Goal: Find specific page/section: Find specific page/section

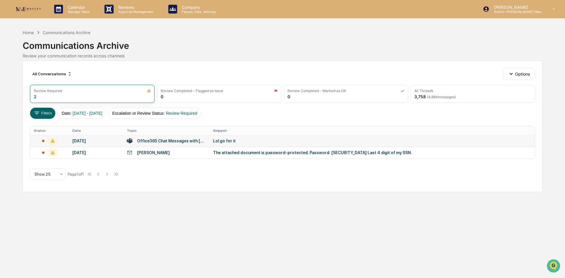
click at [225, 140] on div "Lol go for it" at bounding box center [330, 141] width 235 height 5
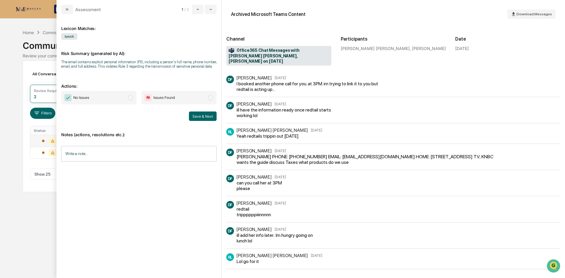
scroll to position [1, 0]
click at [131, 96] on span "modal" at bounding box center [130, 97] width 5 height 5
click at [203, 117] on button "Save & Next" at bounding box center [203, 115] width 28 height 9
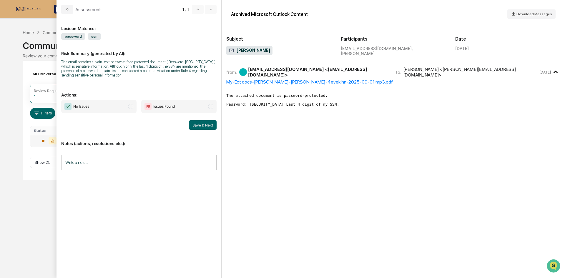
click at [319, 81] on div "My-Ext docs-[PERSON_NAME]-[PERSON_NAME]-4eveklhn-2025-09-01.mp3.pdf" at bounding box center [393, 82] width 334 height 6
click at [121, 108] on span "No Issues" at bounding box center [98, 107] width 75 height 14
click at [192, 126] on button "Save & Next" at bounding box center [203, 124] width 28 height 9
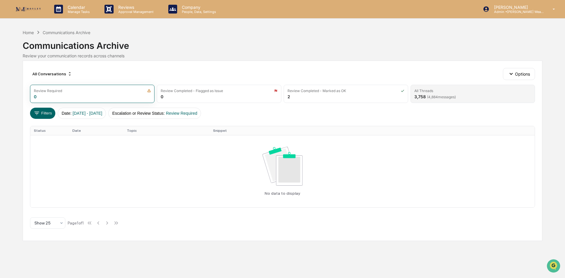
click at [429, 88] on div "All Threads 3,758 ( 4,884 messages)" at bounding box center [472, 94] width 124 height 18
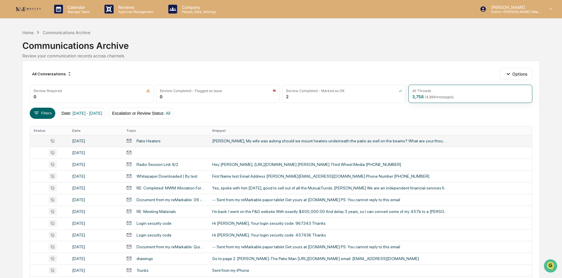
click at [227, 140] on div "[PERSON_NAME], My wife was asking should we mount heaters underneath the patio …" at bounding box center [329, 141] width 235 height 5
click at [7, 169] on div "Calendar Manage Tasks Reviews Approval Management Company People, Data, Setting…" at bounding box center [281, 231] width 562 height 463
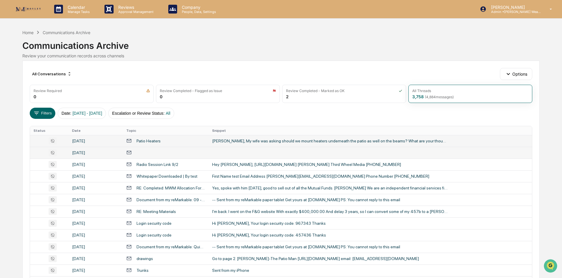
click at [98, 156] on td "[DATE]" at bounding box center [96, 153] width 54 height 12
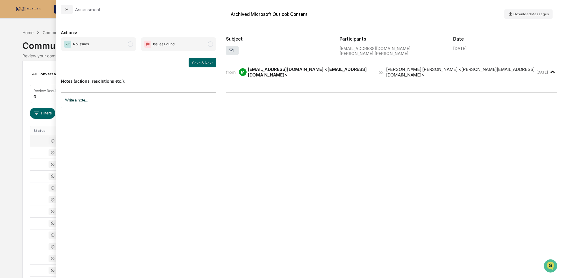
click at [24, 166] on div "All Conversations Options Review Required 0 Review Completed - Flagged as Issue…" at bounding box center [280, 262] width 517 height 402
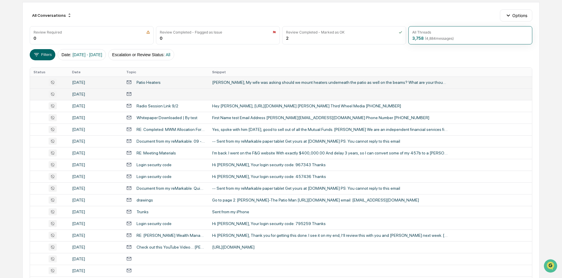
scroll to position [59, 0]
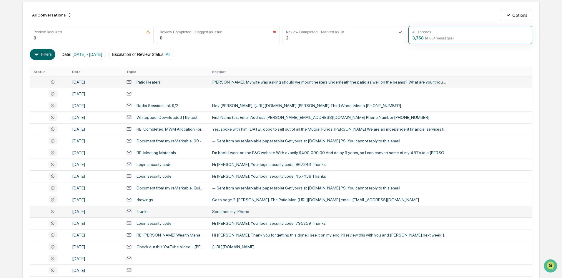
click at [154, 209] on div "Trunks" at bounding box center [165, 212] width 79 height 6
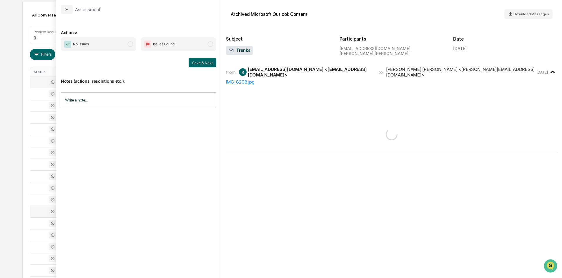
click at [234, 53] on icon "modal" at bounding box center [231, 51] width 6 height 6
click at [237, 48] on span "Trunks" at bounding box center [239, 51] width 22 height 6
click at [245, 112] on div "Sent from my iPhone" at bounding box center [391, 117] width 331 height 11
click at [244, 79] on div "IMG_8208.jpg" at bounding box center [391, 82] width 331 height 6
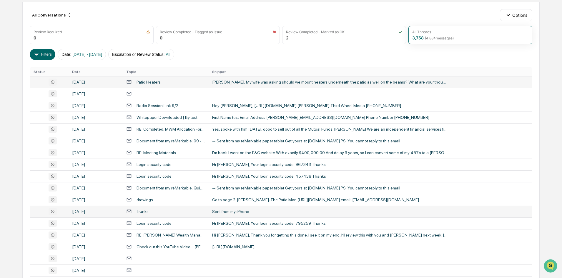
click at [25, 113] on div "All Conversations Options Review Required 0 Review Completed - Flagged as Issue…" at bounding box center [280, 203] width 517 height 402
click at [162, 202] on div "drawings" at bounding box center [165, 200] width 79 height 6
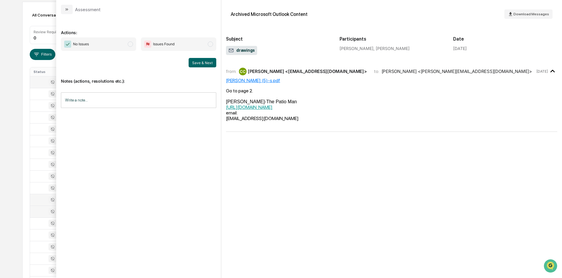
click at [254, 81] on div "[PERSON_NAME] (5)-s.pdf" at bounding box center [391, 81] width 331 height 6
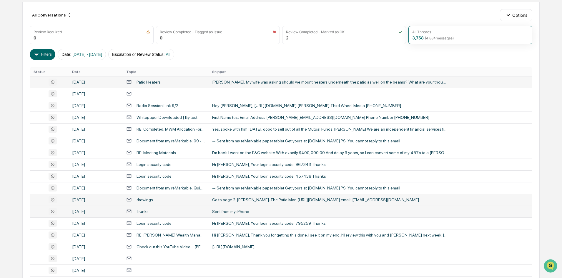
click at [22, 121] on div "All Conversations Options Review Required 0 Review Completed - Flagged as Issue…" at bounding box center [280, 203] width 517 height 402
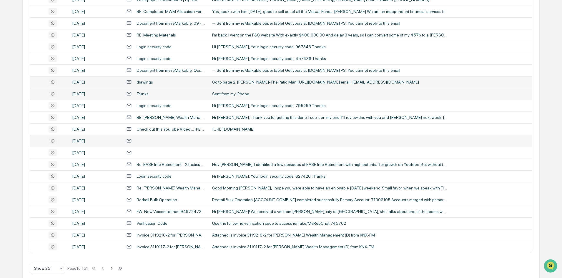
scroll to position [185, 0]
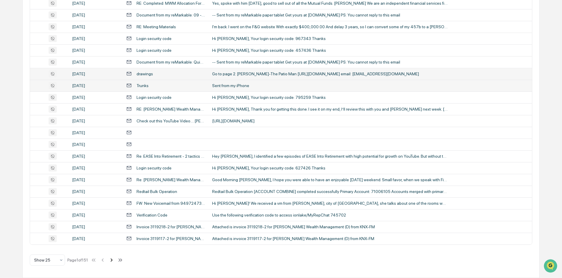
click at [115, 262] on icon at bounding box center [111, 260] width 6 height 6
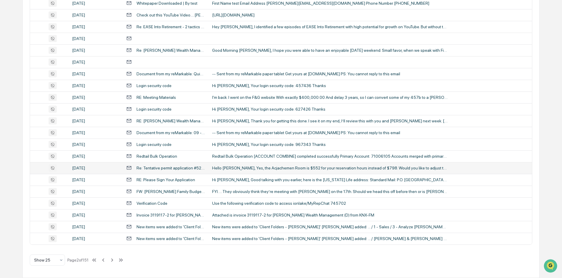
click at [191, 169] on div "Re: Tentative permit application #52277" at bounding box center [170, 168] width 69 height 5
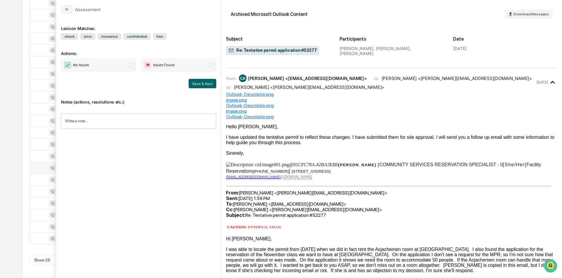
scroll to position [177, 0]
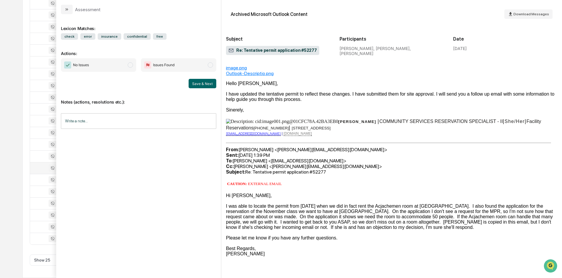
click at [25, 171] on div "All Conversations Options Review Required 0 Review Completed - Flagged as Issue…" at bounding box center [280, 77] width 517 height 402
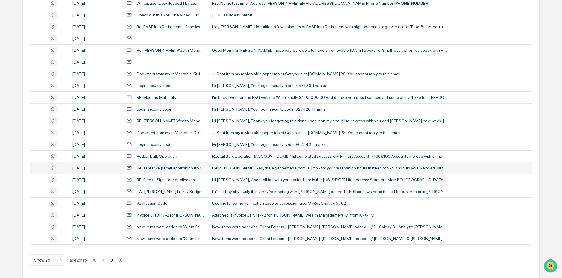
click at [113, 261] on icon at bounding box center [112, 260] width 6 height 6
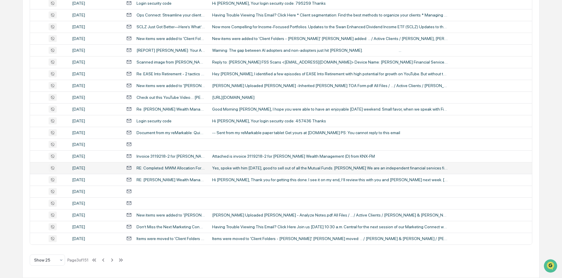
click at [171, 169] on div "RE: Completed: MWM Allocation Form - [PERSON_NAME] Rollover IRA Partial" at bounding box center [170, 168] width 69 height 5
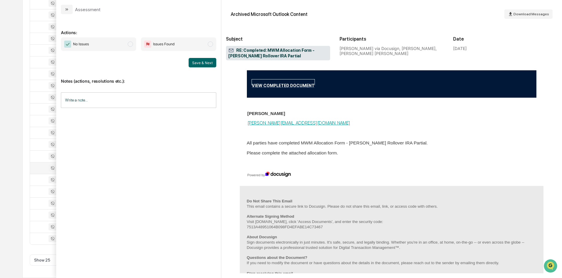
scroll to position [530, 0]
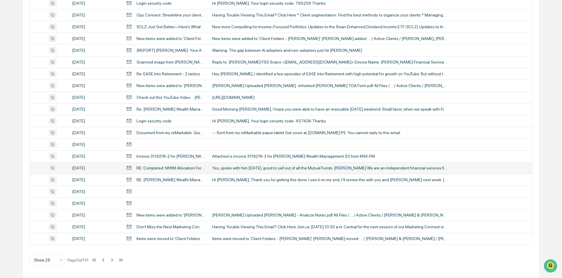
click at [8, 164] on div "Calendar Manage Tasks Reviews Approval Management Company People, Data, Setting…" at bounding box center [281, 46] width 562 height 463
click at [115, 260] on icon at bounding box center [112, 260] width 6 height 6
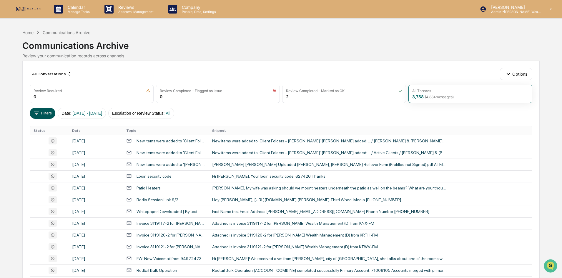
click at [45, 112] on button "Filters" at bounding box center [43, 113] width 26 height 11
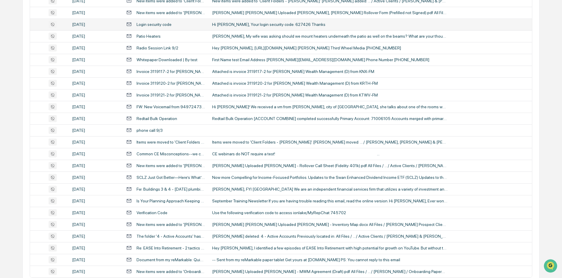
scroll to position [185, 0]
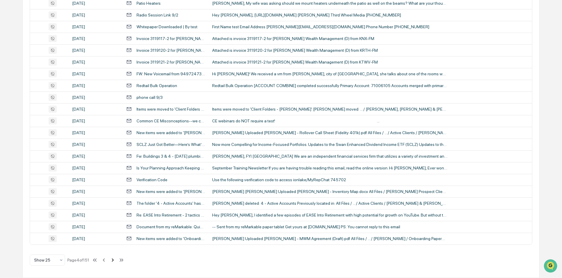
click at [116, 261] on icon at bounding box center [112, 260] width 6 height 6
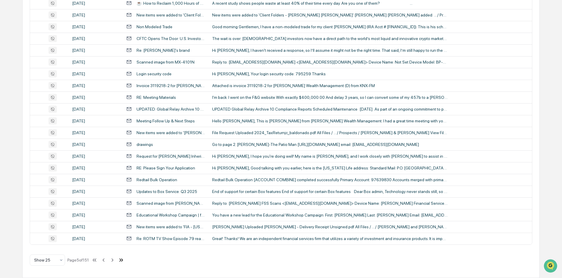
click at [121, 261] on icon at bounding box center [120, 259] width 2 height 3
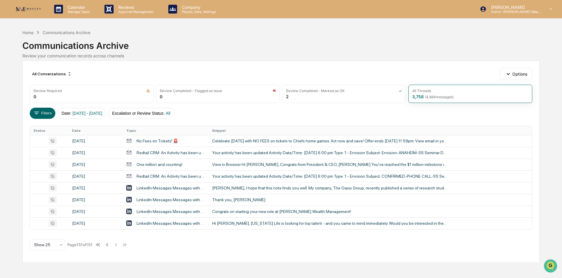
scroll to position [0, 0]
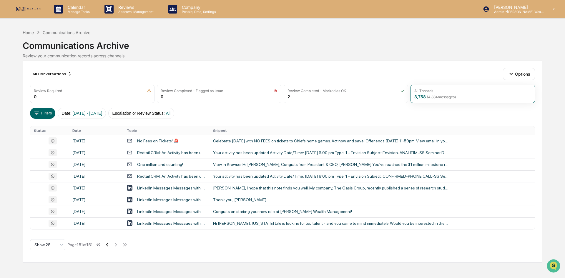
click at [110, 242] on icon at bounding box center [107, 245] width 6 height 6
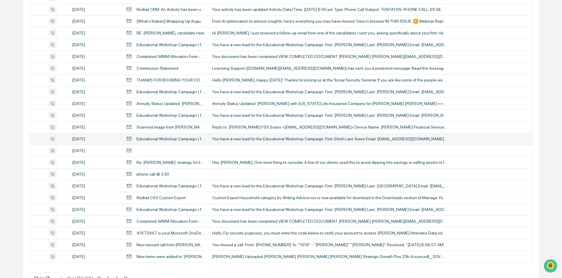
scroll to position [177, 0]
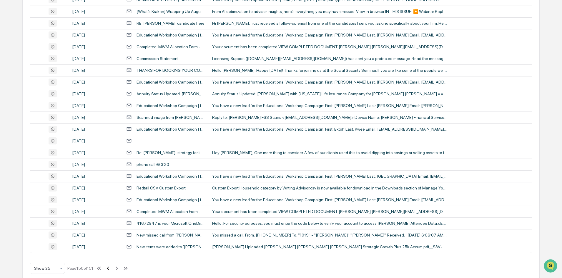
click at [109, 268] on icon at bounding box center [108, 268] width 2 height 3
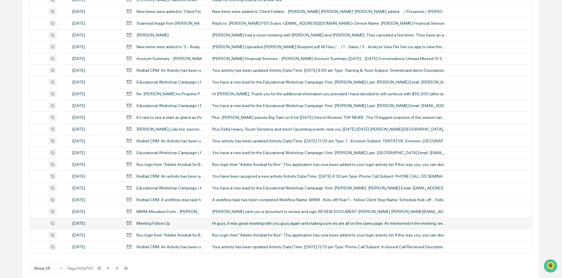
click at [150, 226] on div "Meeting Follow Up" at bounding box center [165, 223] width 79 height 6
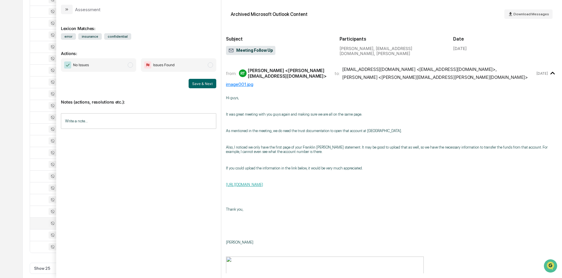
click at [26, 177] on div "All Conversations Options Review Required 0 Review Completed - Flagged as Issue…" at bounding box center [280, 85] width 517 height 402
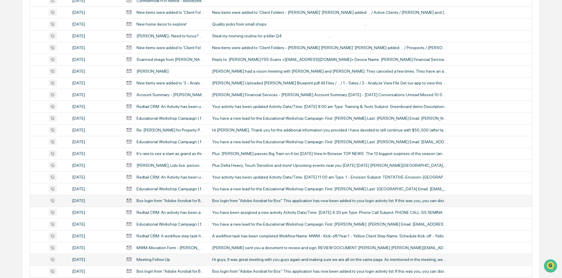
scroll to position [185, 0]
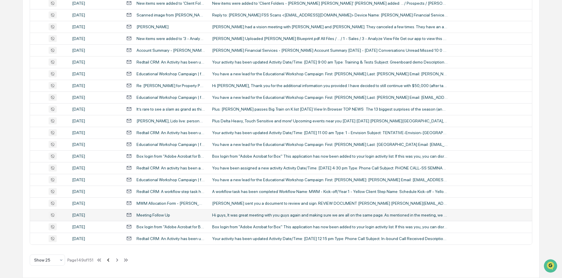
click at [109, 262] on icon at bounding box center [108, 260] width 6 height 6
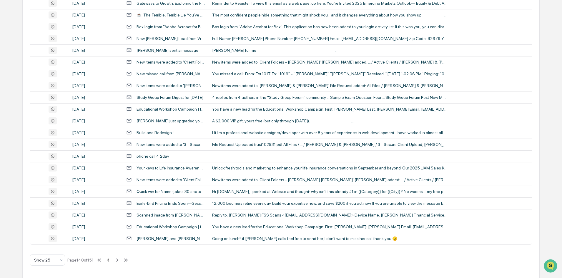
click at [110, 260] on icon at bounding box center [108, 260] width 6 height 6
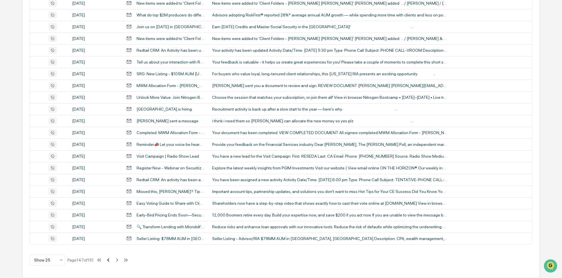
click at [109, 262] on icon at bounding box center [108, 260] width 6 height 6
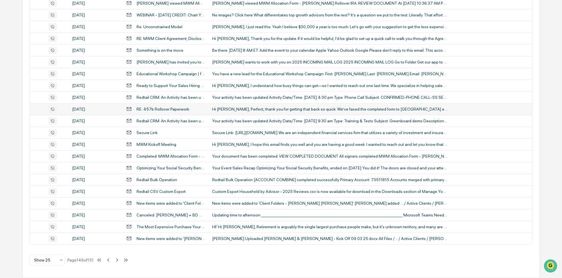
click at [151, 110] on div "RE: 457b Rollover Paperwork" at bounding box center [162, 109] width 53 height 5
click at [18, 176] on div "Calendar Manage Tasks Reviews Approval Management Company People, Data, Setting…" at bounding box center [281, 46] width 562 height 463
click at [160, 109] on div "RE: 457b Rollover Paperwork" at bounding box center [162, 109] width 53 height 5
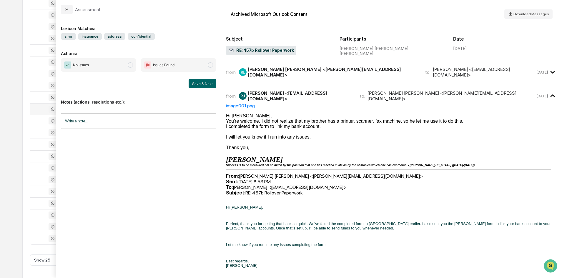
click at [262, 66] on div "from: RL [PERSON_NAME] [PERSON_NAME] <[PERSON_NAME][EMAIL_ADDRESS][DOMAIN_NAME]…" at bounding box center [391, 72] width 331 height 14
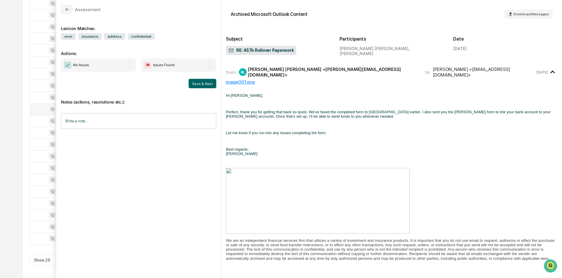
click at [259, 51] on span "RE: 457b Rollover Paperwork" at bounding box center [261, 51] width 66 height 6
click at [230, 51] on icon "modal" at bounding box center [231, 51] width 6 height 6
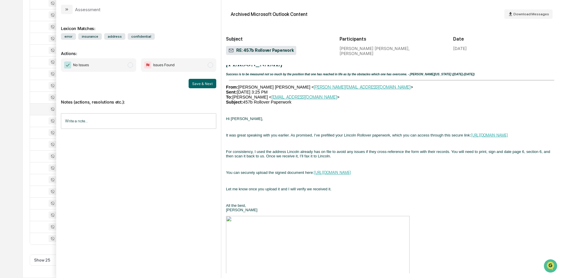
scroll to position [382, 0]
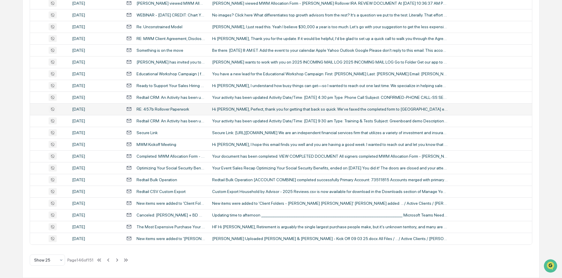
click at [25, 164] on div "All Conversations Options Review Required 0 Review Completed - Flagged as Issue…" at bounding box center [280, 77] width 517 height 402
click at [201, 64] on div "[PERSON_NAME] has invited you to work together in "2025 INCOMING MAIL LOG" fold…" at bounding box center [170, 62] width 69 height 5
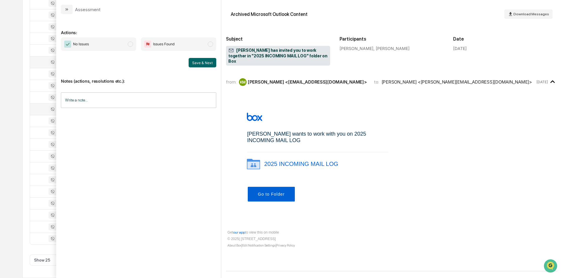
click at [14, 94] on div "Calendar Manage Tasks Reviews Approval Management Company People, Data, Setting…" at bounding box center [281, 46] width 562 height 463
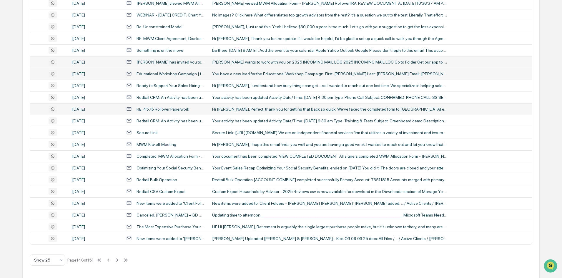
scroll to position [155, 0]
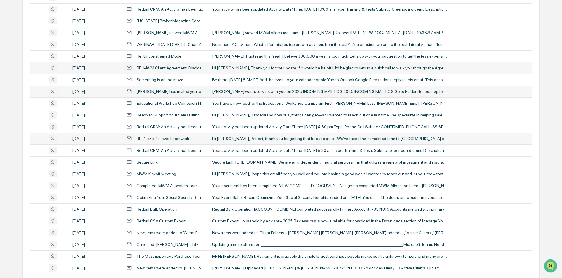
click at [178, 66] on div "RE: MWM Client Agreement, Disclosure Documents and Privacy Policy" at bounding box center [170, 68] width 69 height 5
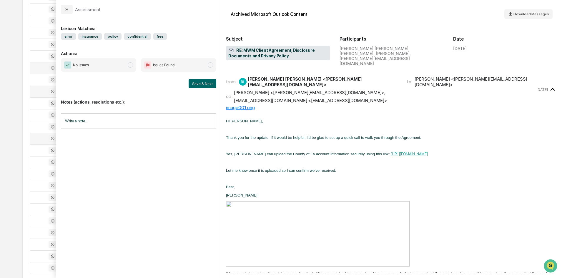
click at [14, 115] on div "Calendar Manage Tasks Reviews Approval Management Company People, Data, Setting…" at bounding box center [281, 76] width 562 height 463
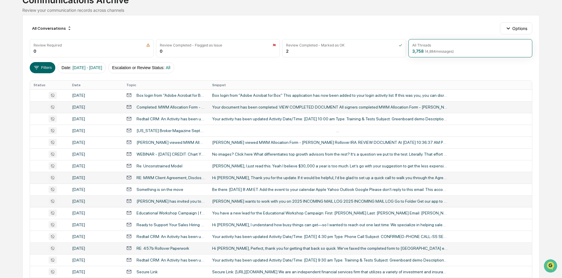
scroll to position [38, 0]
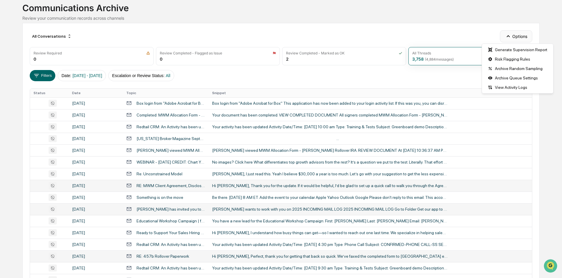
click at [512, 34] on button "Options" at bounding box center [516, 36] width 32 height 12
click at [510, 60] on div "Risk Flagging Rules" at bounding box center [517, 58] width 69 height 9
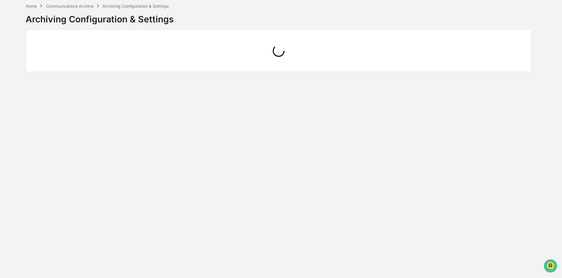
scroll to position [38, 0]
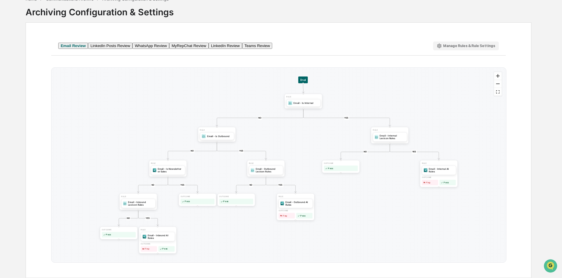
click at [209, 46] on button "MyRepChat Review" at bounding box center [188, 46] width 39 height 6
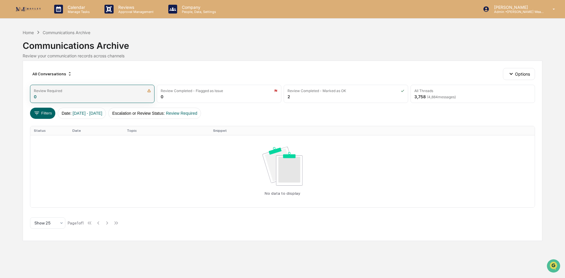
click at [140, 96] on div "Review Required 0" at bounding box center [92, 94] width 124 height 18
click at [145, 91] on div "Review Required" at bounding box center [92, 91] width 117 height 4
click at [62, 76] on div "All Conversations" at bounding box center [52, 73] width 44 height 9
click at [103, 67] on div "All Conversations Options Review Required 0 Review Completed - Flagged as Issue…" at bounding box center [283, 151] width 520 height 180
click at [507, 77] on button "Options" at bounding box center [519, 74] width 32 height 12
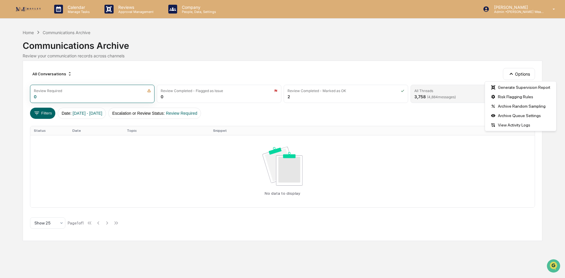
click at [445, 98] on span "( 4,884 messages)" at bounding box center [441, 97] width 29 height 4
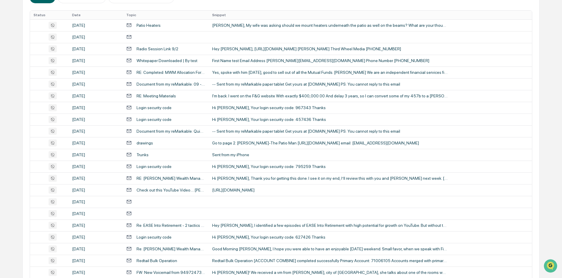
scroll to position [118, 0]
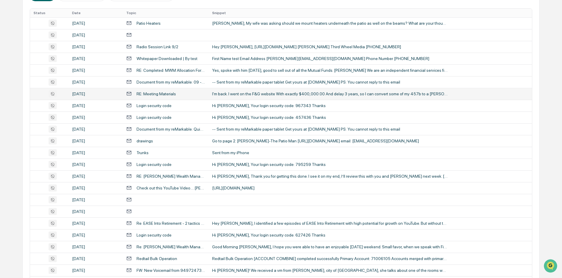
click at [182, 95] on div "RE: Meeting Materials" at bounding box center [165, 94] width 79 height 6
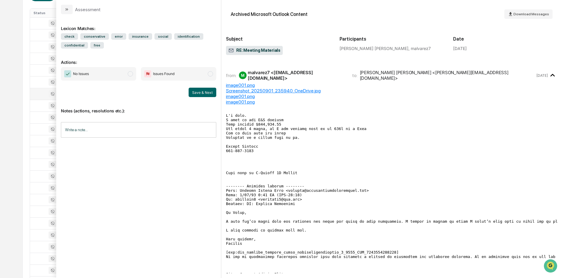
scroll to position [29, 0]
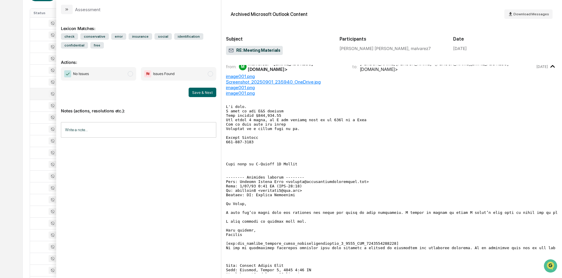
click at [19, 52] on div "Calendar Manage Tasks Reviews Approval Management Company People, Data, Setting…" at bounding box center [281, 113] width 562 height 463
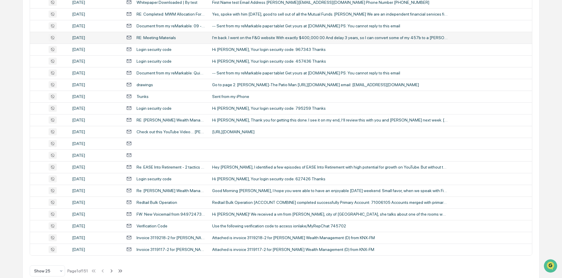
scroll to position [177, 0]
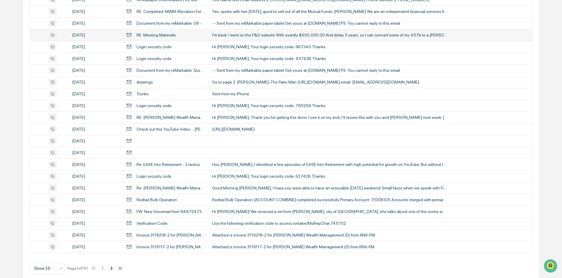
click at [112, 269] on icon at bounding box center [111, 268] width 6 height 6
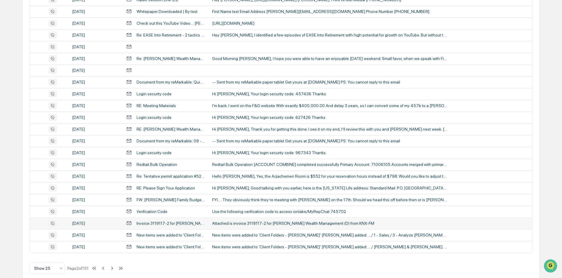
click at [172, 221] on div "Invoice 3119117-2 for [PERSON_NAME] Wealth Management (D) from KNX-FM" at bounding box center [170, 223] width 69 height 5
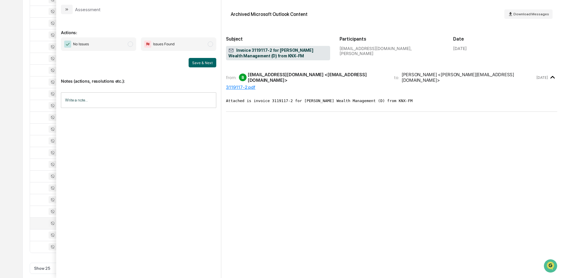
click at [232, 51] on icon "modal" at bounding box center [231, 51] width 6 height 6
click at [231, 88] on div "3119117-2.pdf" at bounding box center [391, 87] width 331 height 6
click at [5, 101] on div "Calendar Manage Tasks Reviews Approval Management Company People, Data, Setting…" at bounding box center [281, 54] width 562 height 463
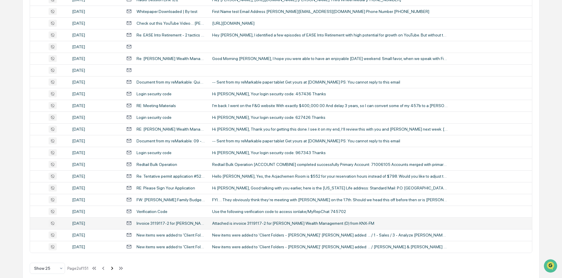
click at [113, 271] on icon at bounding box center [112, 268] width 6 height 6
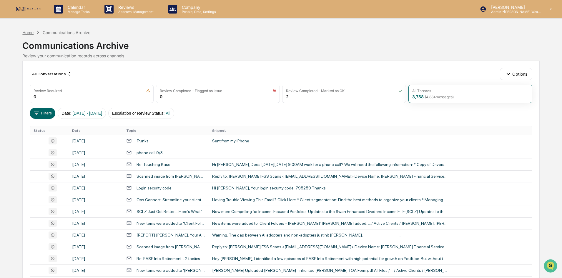
click at [33, 32] on div "Home" at bounding box center [27, 32] width 11 height 5
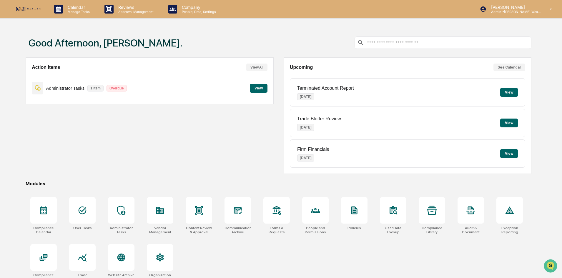
click at [262, 91] on button "View" at bounding box center [259, 88] width 18 height 9
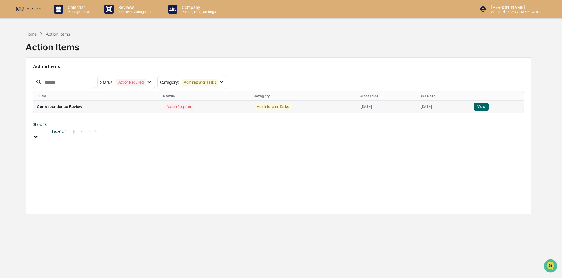
click at [119, 109] on td "Correspondence Review" at bounding box center [96, 107] width 127 height 12
click at [175, 107] on div "Action Required" at bounding box center [179, 106] width 30 height 7
click at [489, 106] on button "View" at bounding box center [481, 107] width 15 height 8
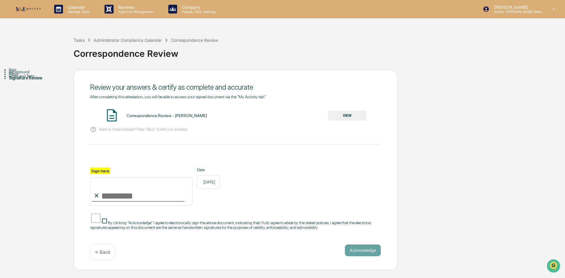
click at [119, 197] on input "Sign here" at bounding box center [141, 191] width 103 height 28
type input "**********"
click at [171, 116] on div "Correspondence Review - [PERSON_NAME]" at bounding box center [166, 115] width 80 height 5
click at [357, 111] on button "VIEW" at bounding box center [347, 116] width 38 height 10
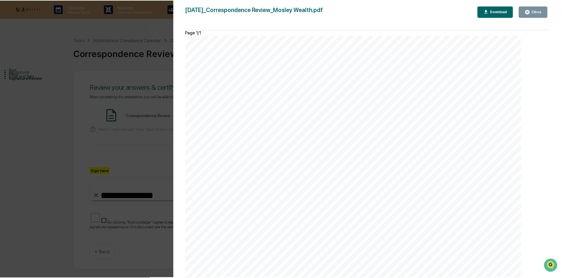
scroll to position [243, 0]
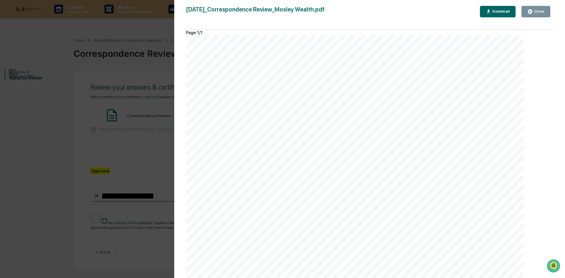
click at [541, 13] on div "Close" at bounding box center [538, 11] width 11 height 4
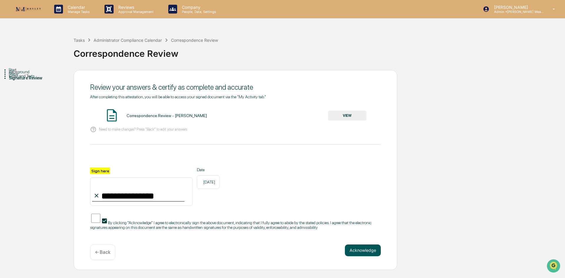
click at [371, 256] on button "Acknowledge" at bounding box center [363, 250] width 36 height 12
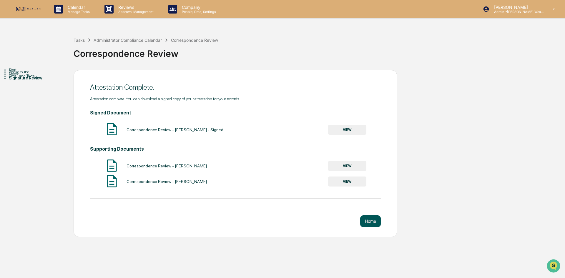
click at [369, 222] on button "Home" at bounding box center [370, 221] width 21 height 12
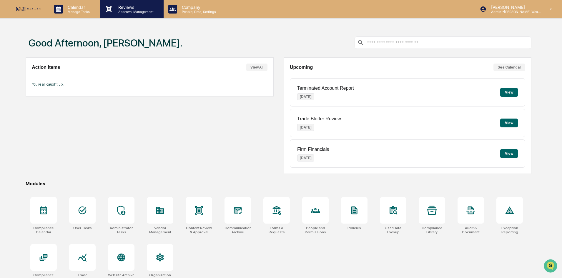
click at [127, 10] on p "Approval Management" at bounding box center [135, 12] width 43 height 4
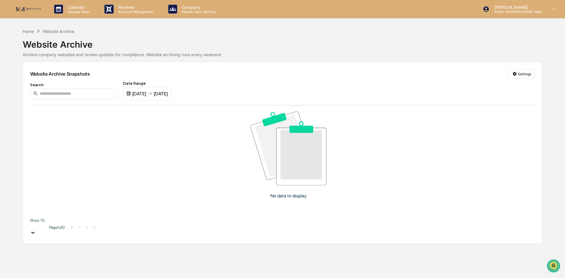
click at [134, 91] on div "[DATE]" at bounding box center [139, 94] width 14 height 6
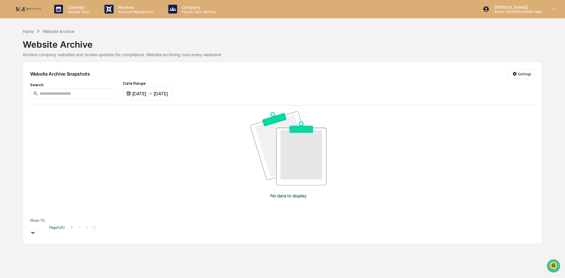
click at [170, 97] on div "[DATE] [DATE]" at bounding box center [147, 94] width 48 height 14
click at [168, 91] on div "[DATE]" at bounding box center [161, 94] width 14 height 6
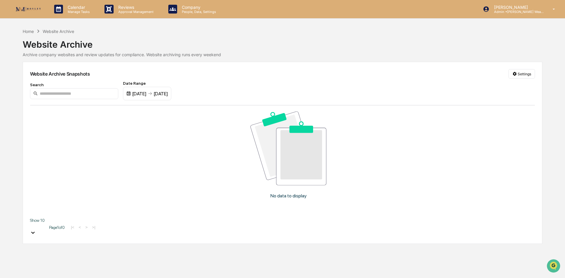
click at [161, 10] on div "Reviews Approval Management" at bounding box center [132, 9] width 64 height 18
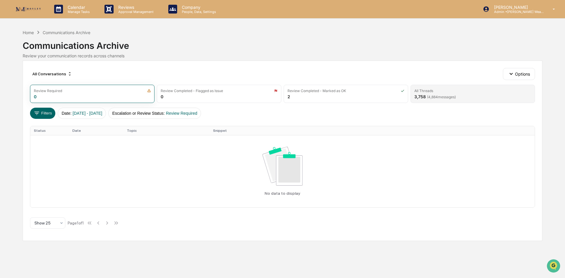
click at [443, 92] on div "All Threads" at bounding box center [472, 91] width 117 height 4
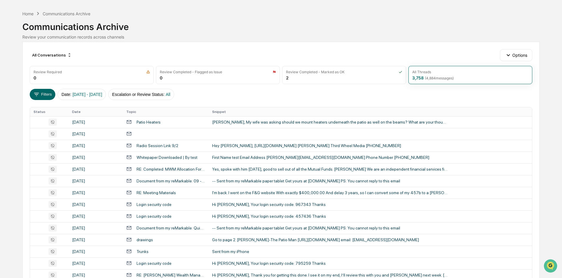
scroll to position [29, 0]
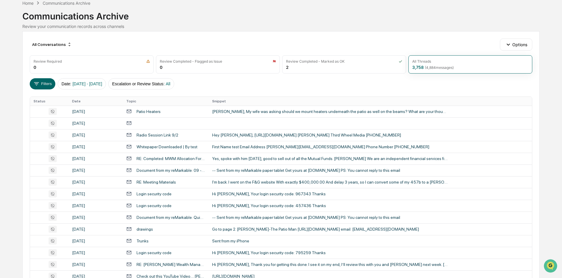
click at [222, 54] on div "All Conversations Options Review Required 0 Review Completed - Flagged as Issue…" at bounding box center [280, 232] width 517 height 402
click at [216, 68] on div "Review Completed - Flagged as Issue 0" at bounding box center [218, 64] width 124 height 18
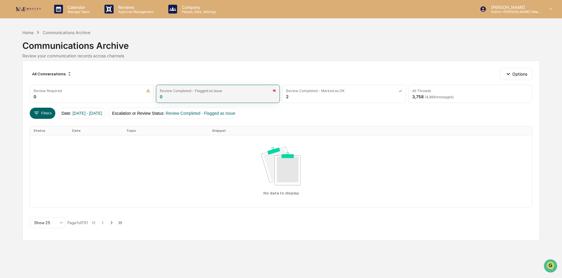
scroll to position [0, 0]
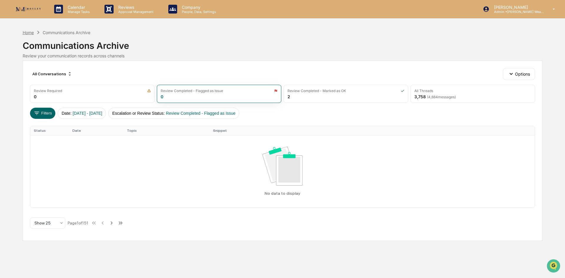
click at [28, 35] on div "Home" at bounding box center [28, 32] width 11 height 5
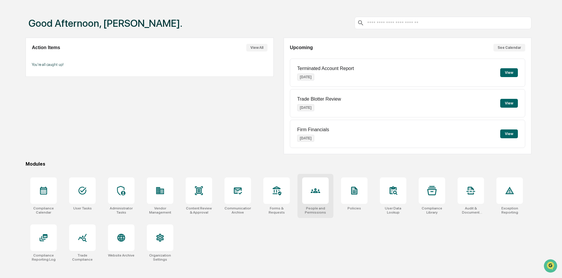
scroll to position [28, 0]
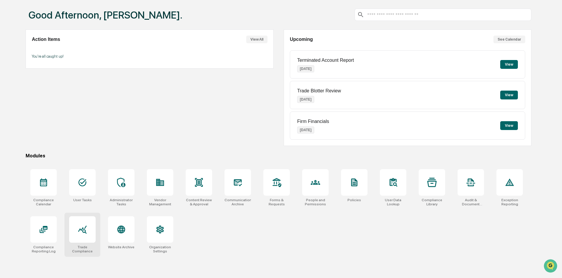
click at [80, 233] on icon at bounding box center [82, 229] width 9 height 9
